Goal: Transaction & Acquisition: Purchase product/service

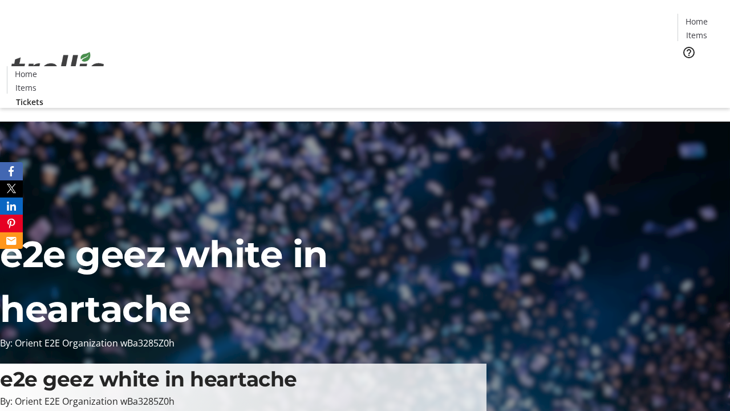
click at [687, 66] on span "Tickets" at bounding box center [700, 72] width 27 height 12
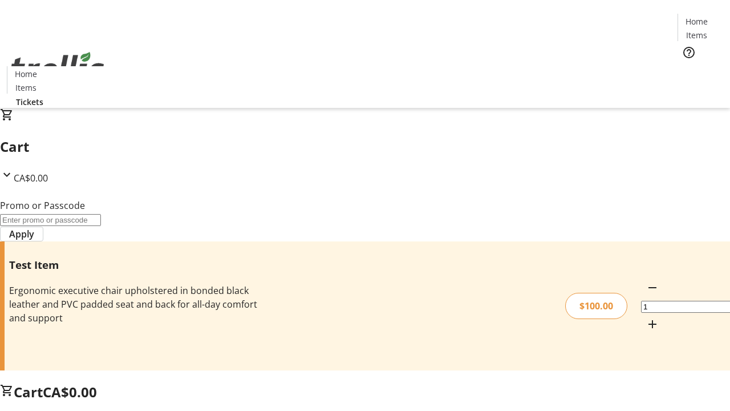
type input "FLAT"
